Goal: Task Accomplishment & Management: Manage account settings

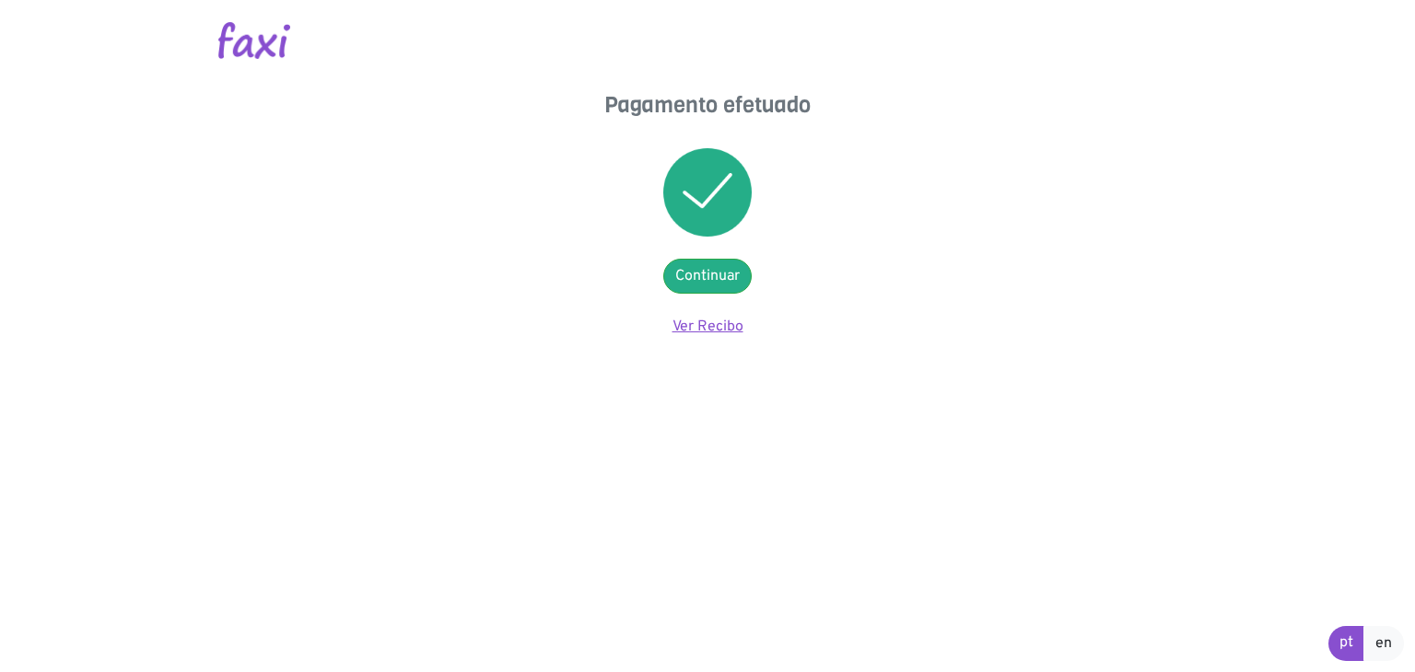
click at [708, 321] on link "Ver Recibo" at bounding box center [707, 327] width 71 height 18
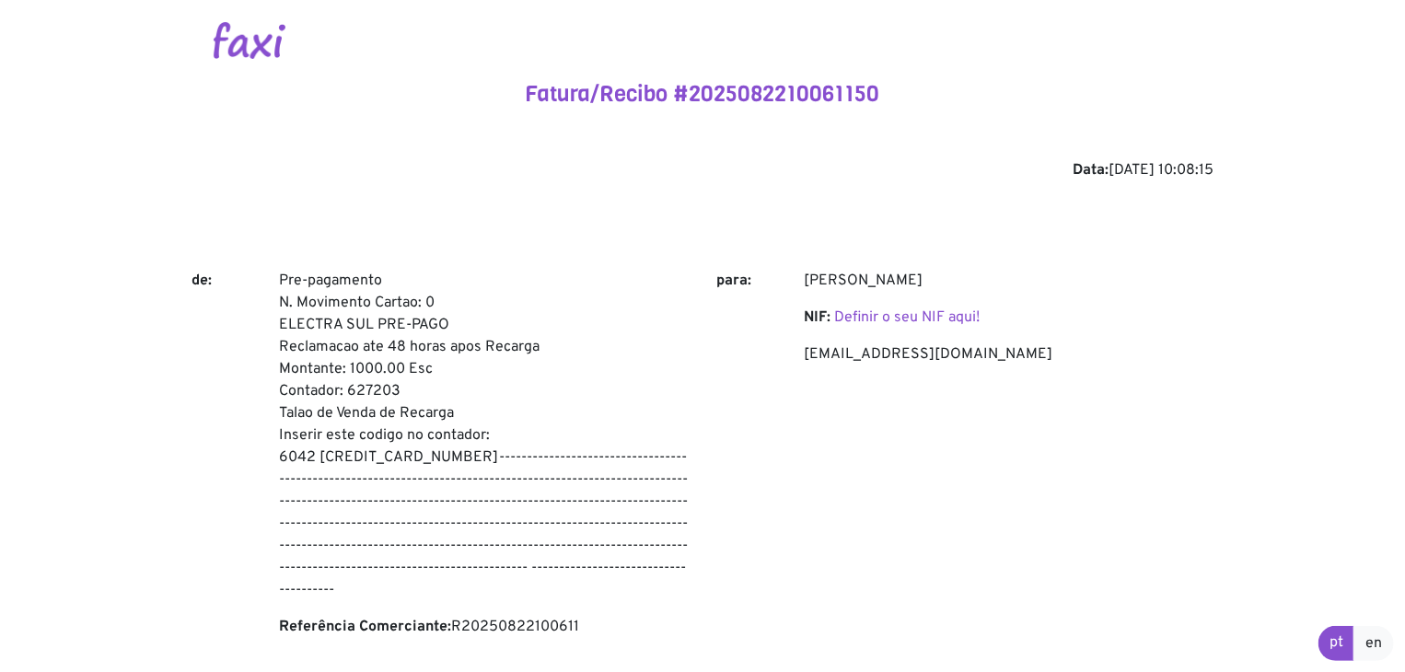
scroll to position [184, 0]
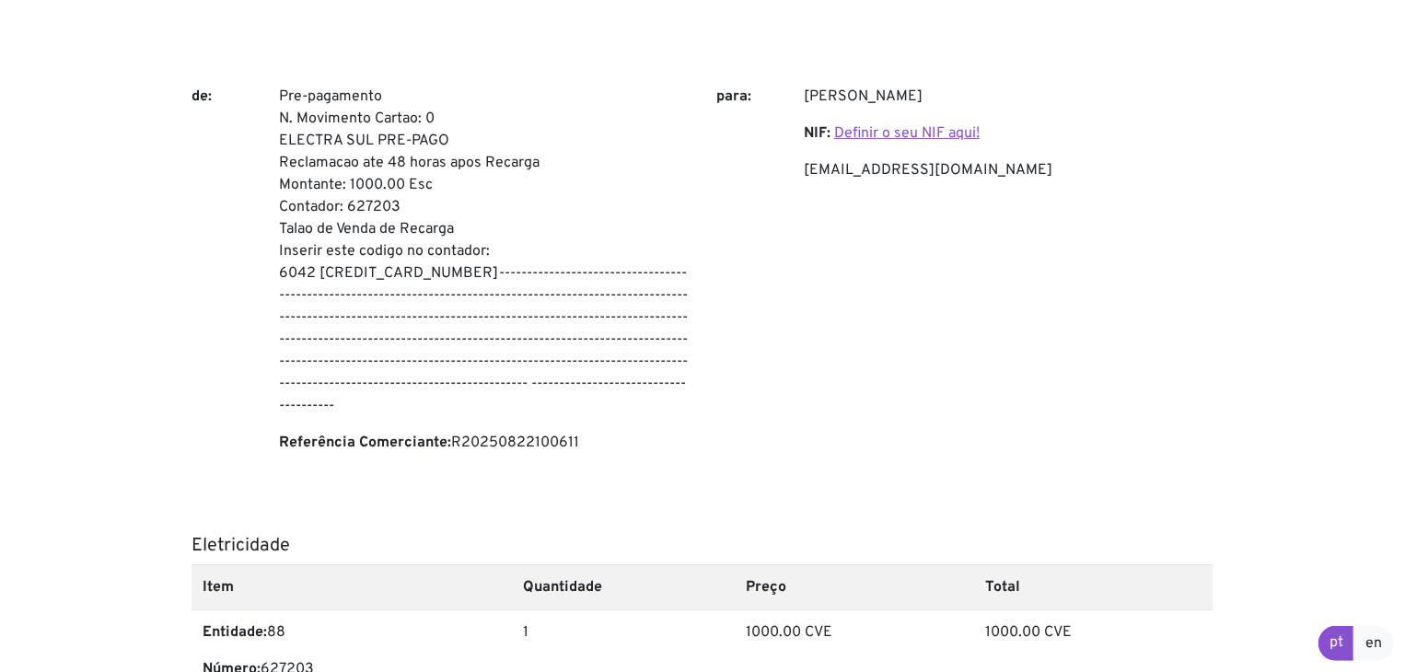
click at [910, 138] on link "Definir o seu NIF aqui!" at bounding box center [907, 133] width 146 height 18
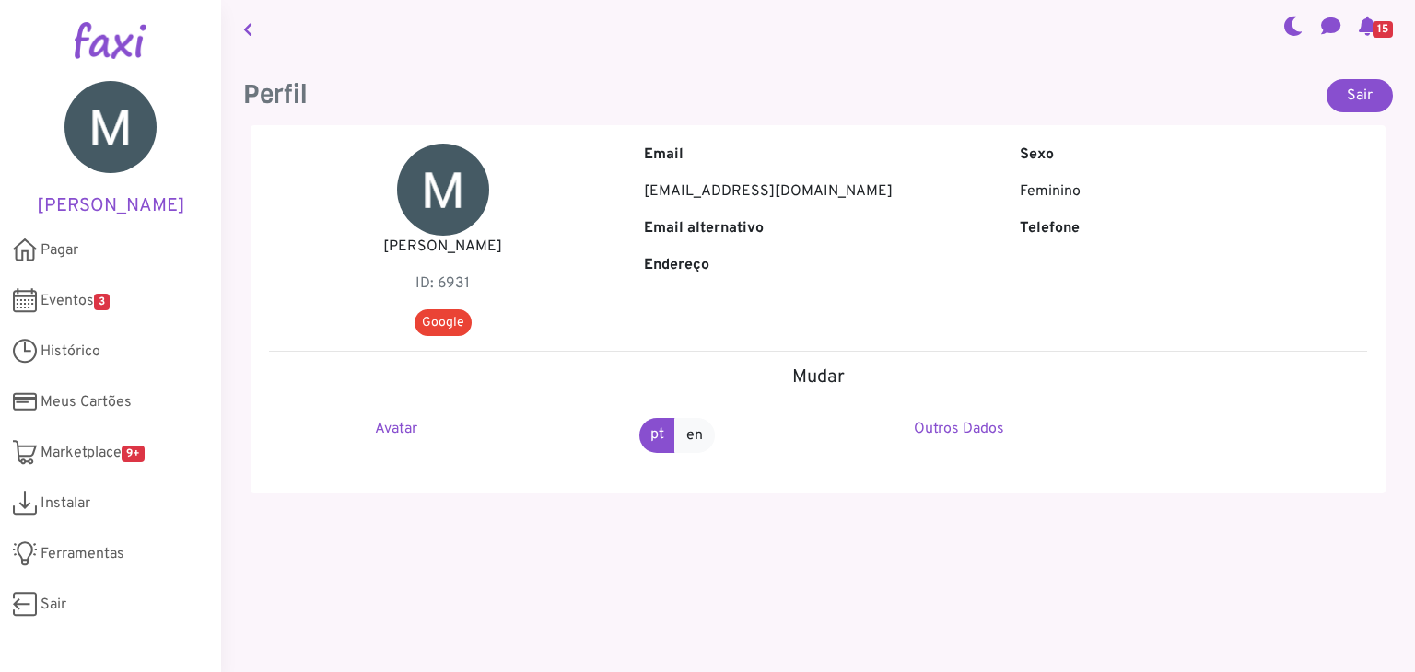
click at [947, 421] on link "Outros Dados" at bounding box center [959, 429] width 90 height 18
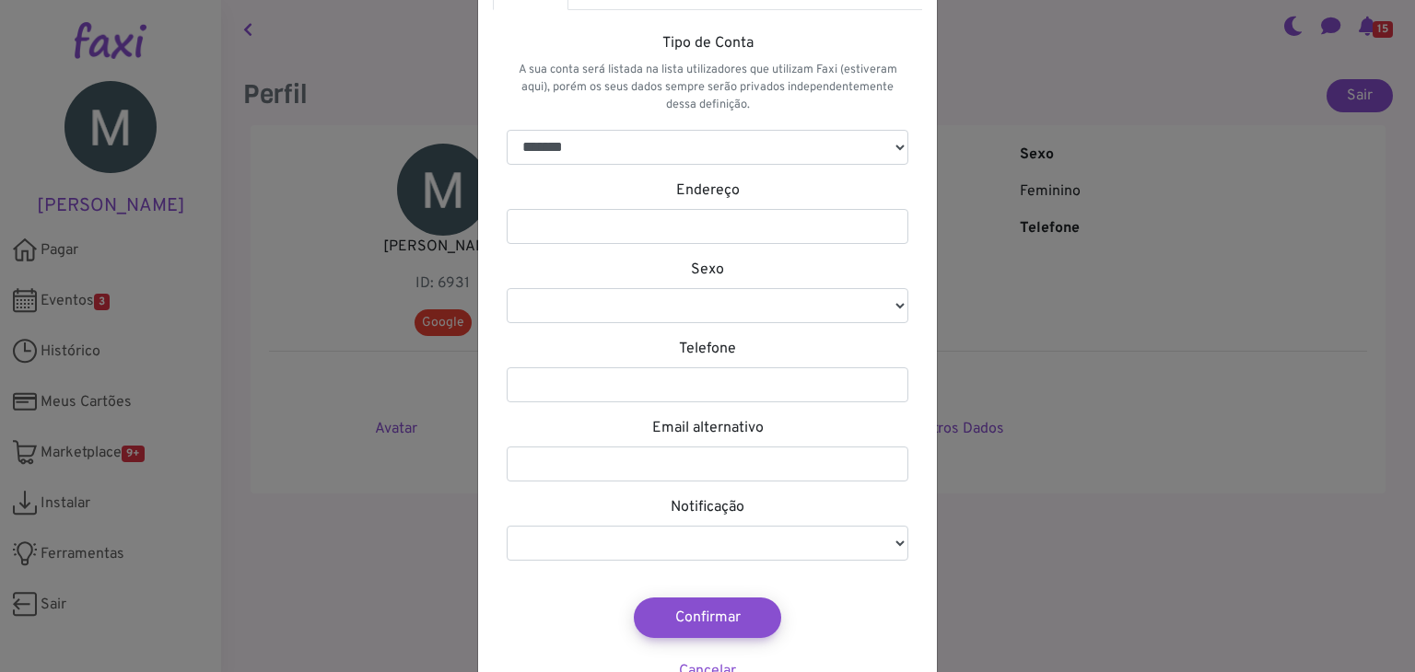
scroll to position [91, 0]
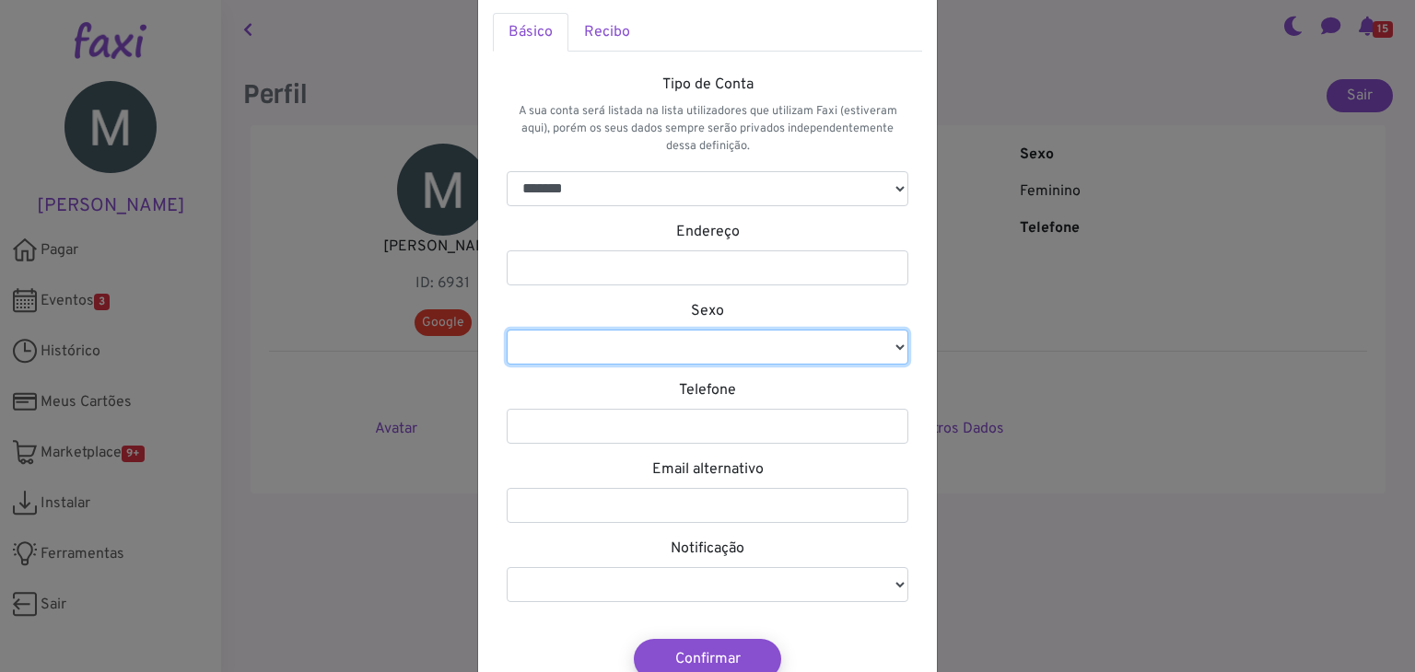
click at [788, 355] on select "********* ********" at bounding box center [707, 347] width 402 height 35
select select "*"
click at [506, 330] on select "********* ********" at bounding box center [707, 347] width 402 height 35
select select
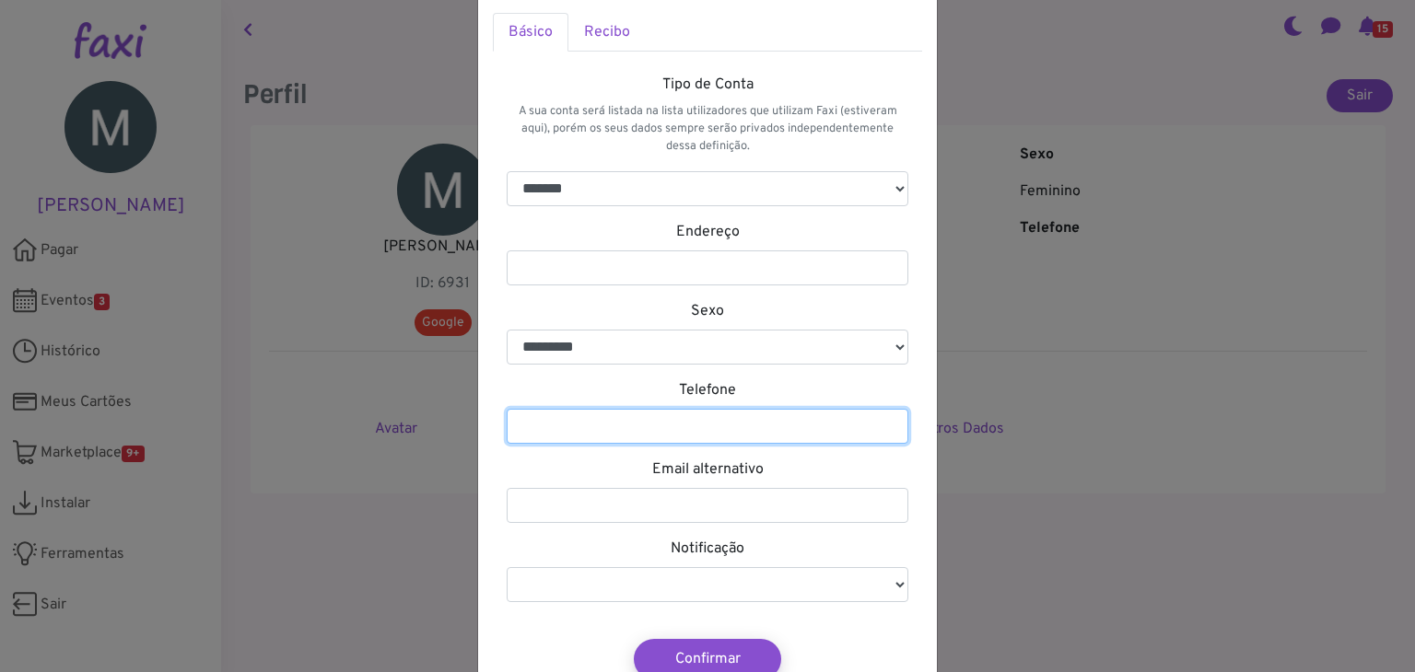
click at [716, 414] on input "number" at bounding box center [707, 426] width 402 height 35
click at [1146, 393] on div "Mudar Informação × Básico Recibo Tipo de Conta A sua conta será listada na list…" at bounding box center [707, 336] width 1415 height 672
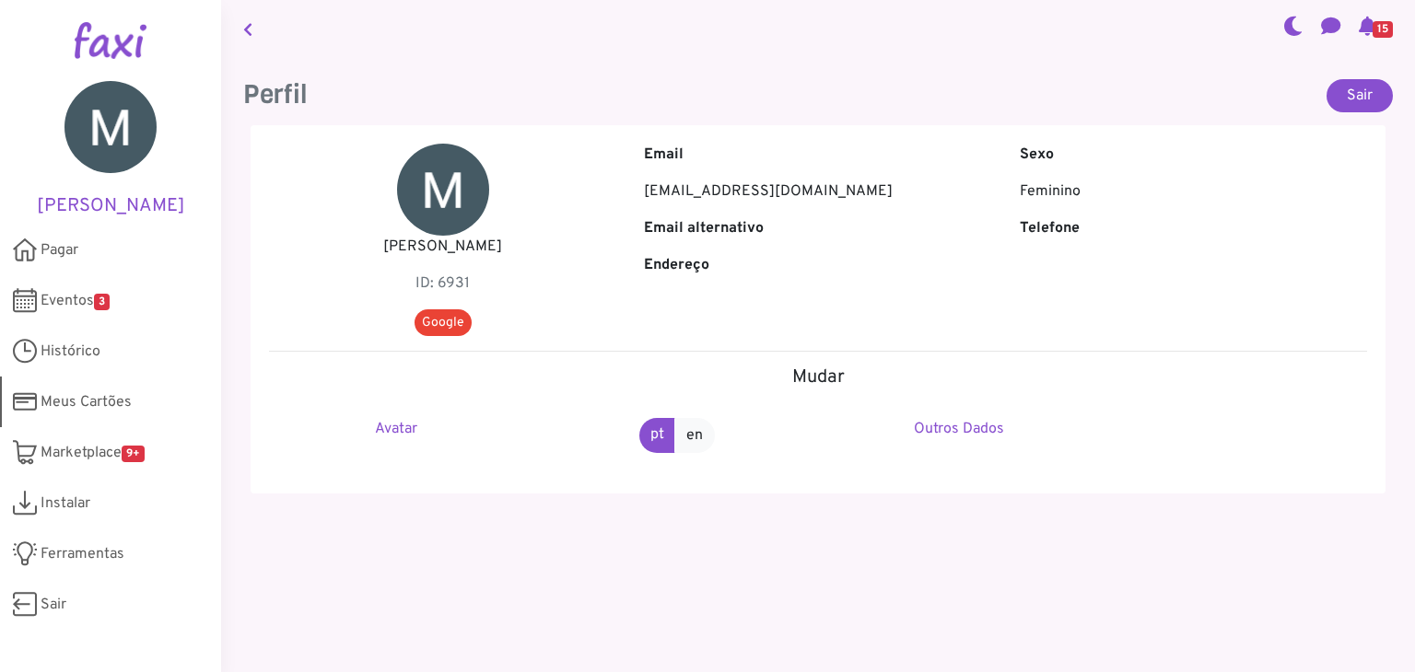
click at [61, 394] on span "Meus Cartões" at bounding box center [86, 402] width 91 height 22
